Goal: Check status

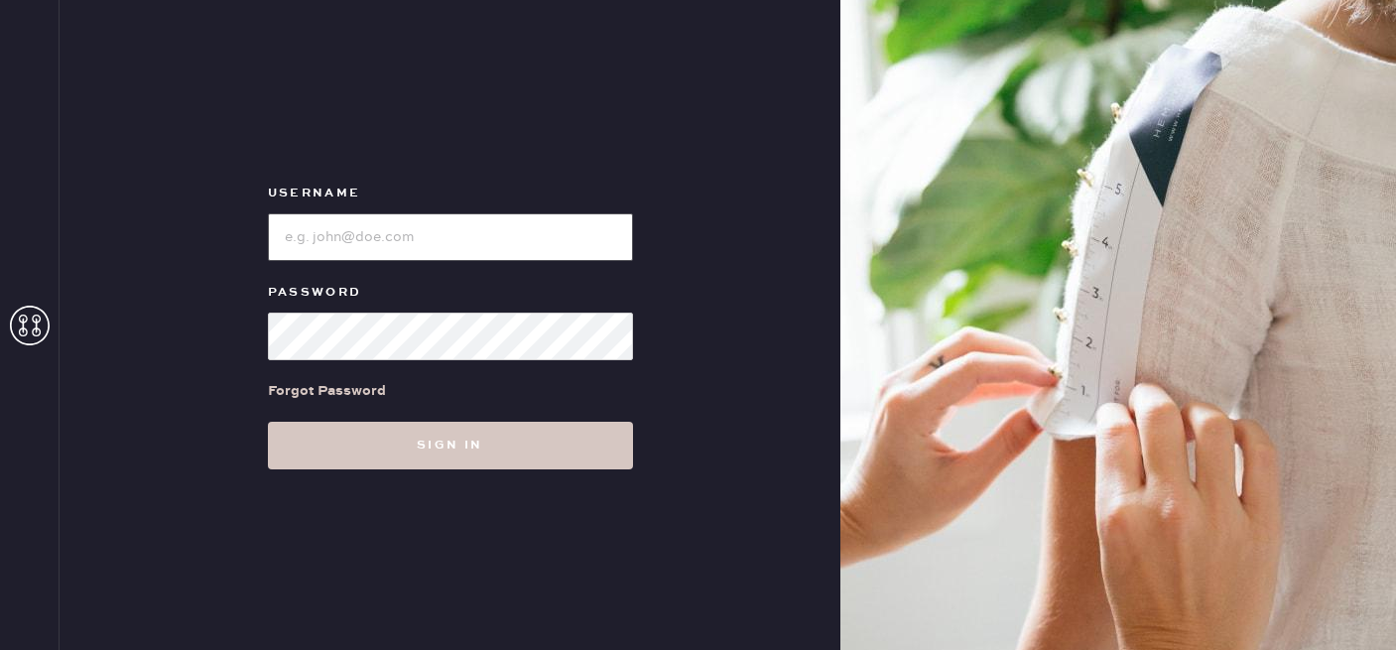
type input "reformationlowereastside"
click at [597, 235] on input "loginName" at bounding box center [450, 237] width 365 height 48
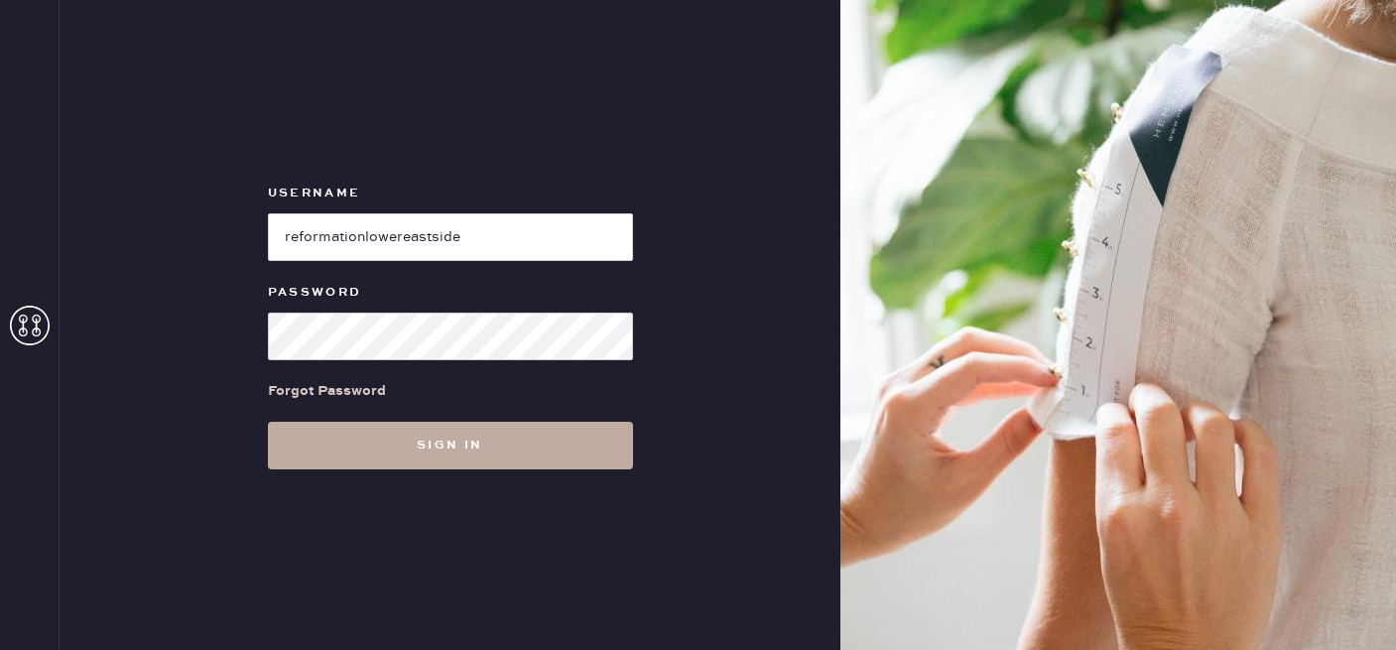
click at [466, 449] on button "Sign in" at bounding box center [450, 446] width 365 height 48
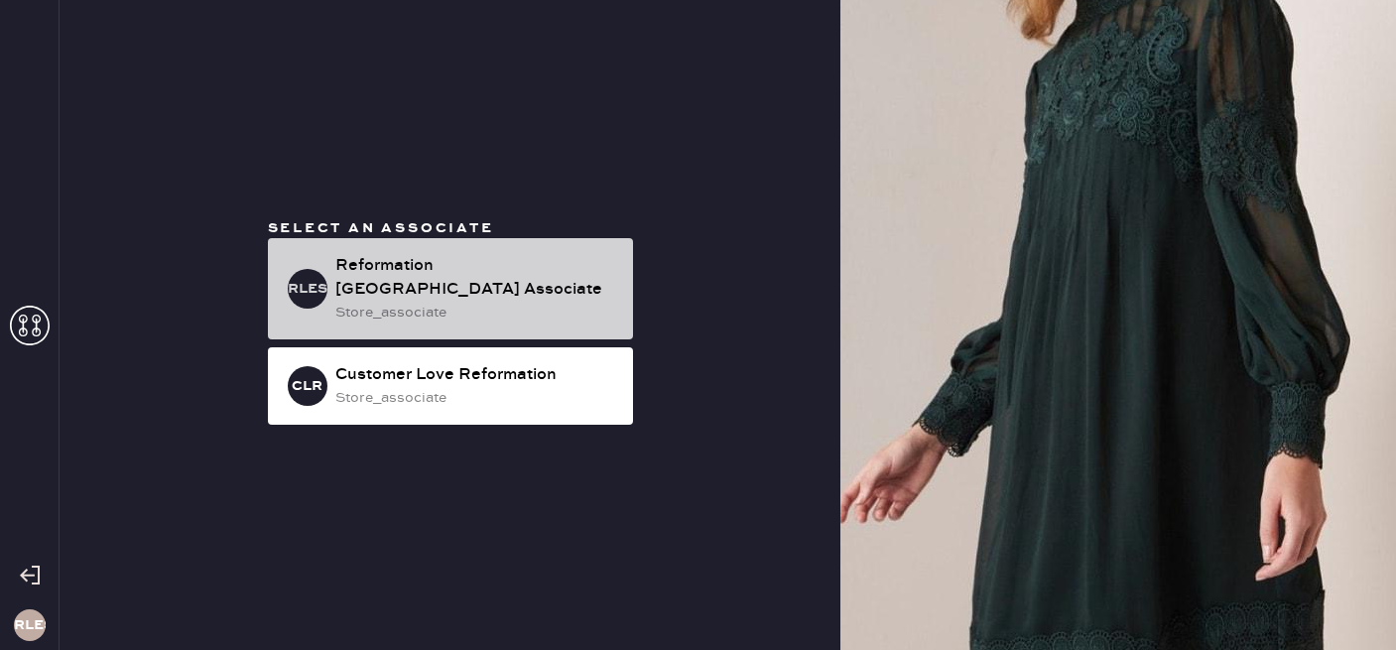
click at [548, 302] on div "store_associate" at bounding box center [476, 313] width 282 height 22
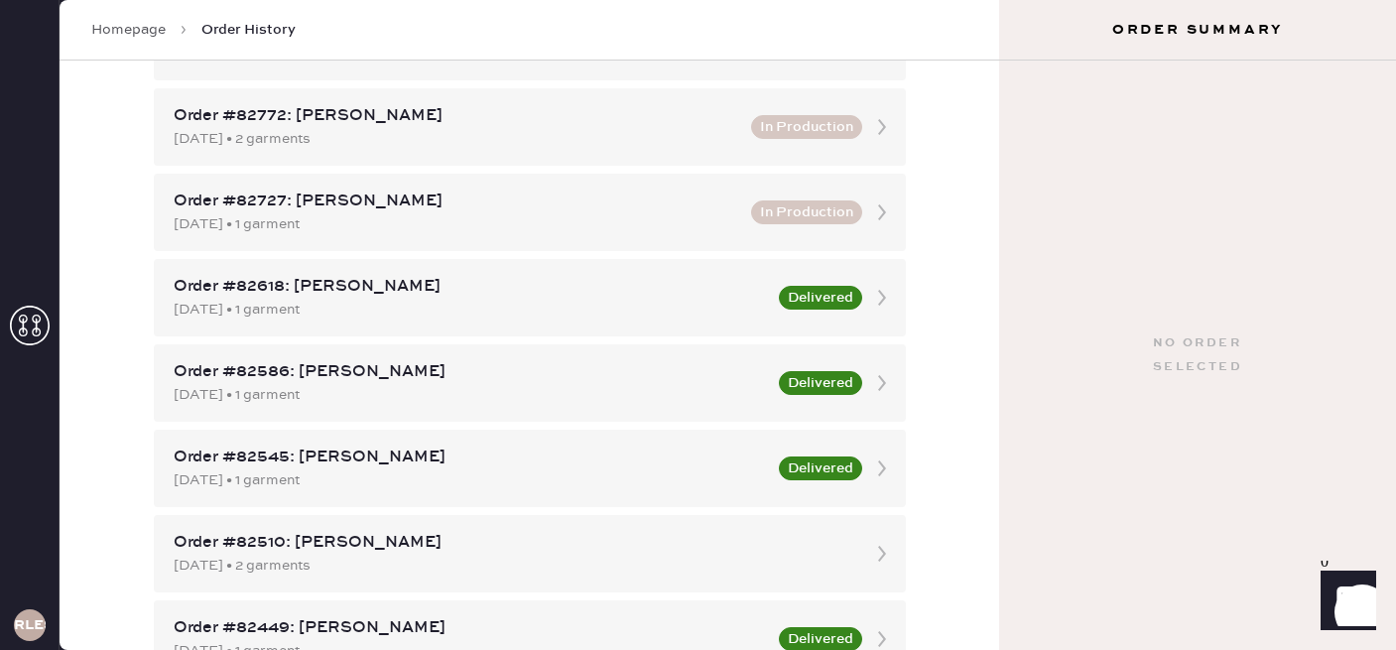
scroll to position [442, 0]
click at [563, 174] on div "Order #82727: [PERSON_NAME] [DATE] • 1 garment In Production" at bounding box center [530, 211] width 752 height 77
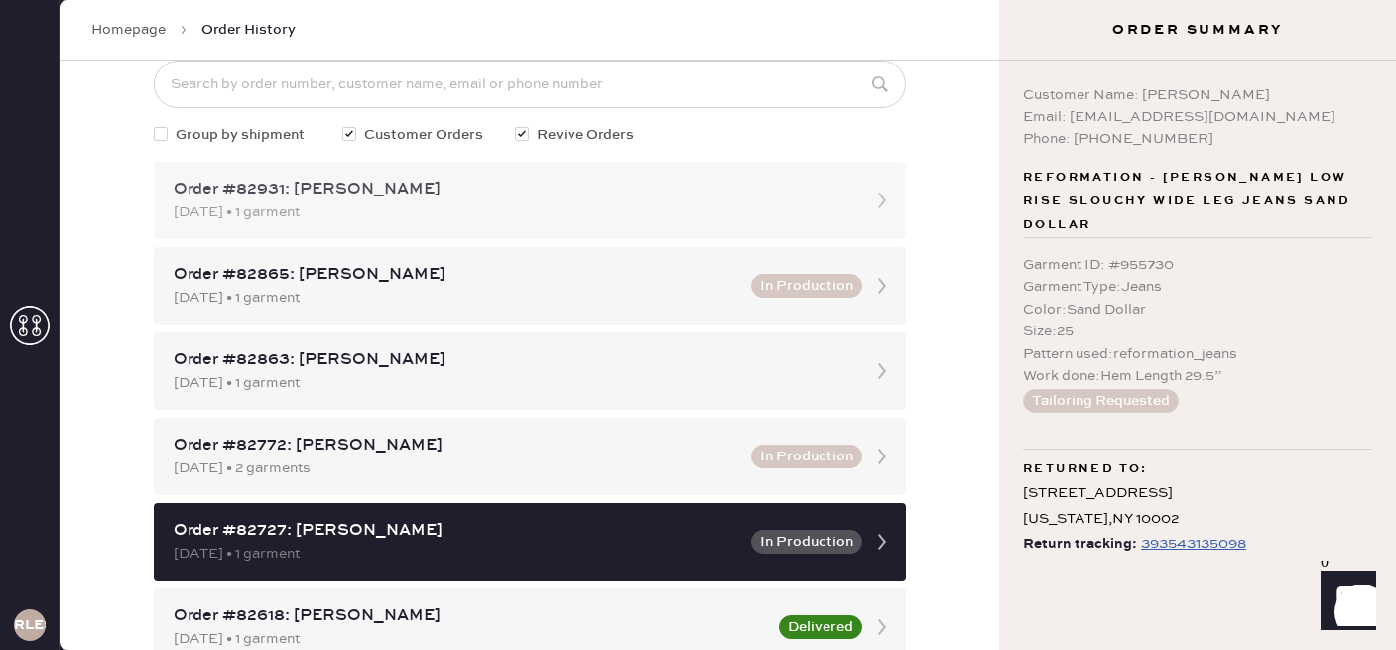
scroll to position [120, 0]
